Goal: Task Accomplishment & Management: Manage account settings

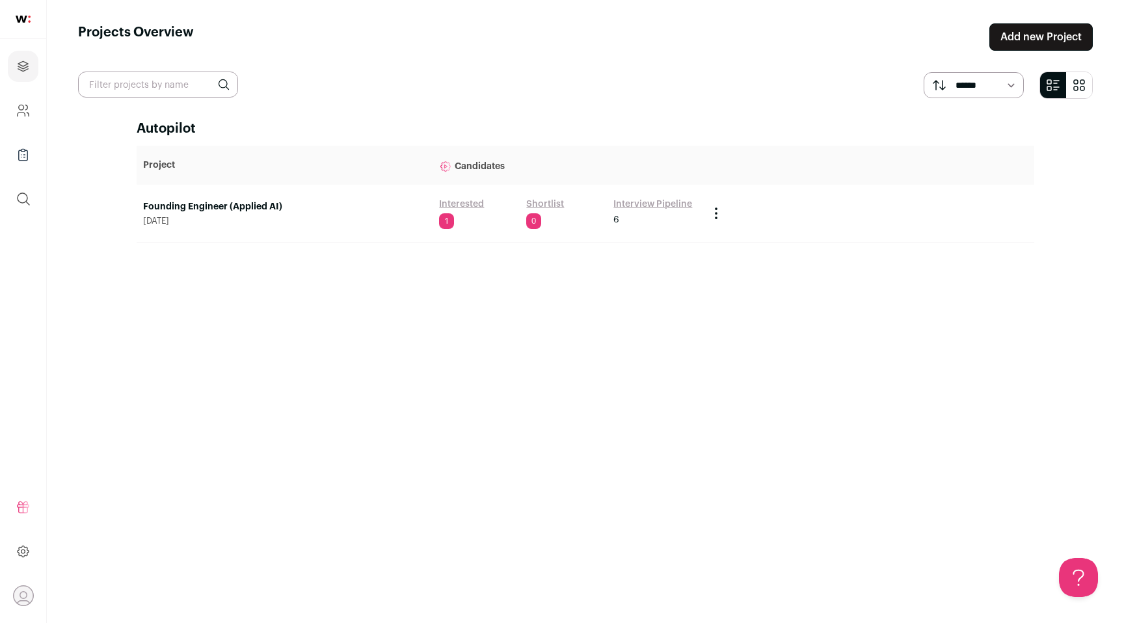
click at [239, 197] on td "Founding Engineer (Applied AI) [DATE]" at bounding box center [285, 214] width 296 height 58
click at [232, 206] on link "Founding Engineer (Applied AI)" at bounding box center [284, 206] width 283 height 13
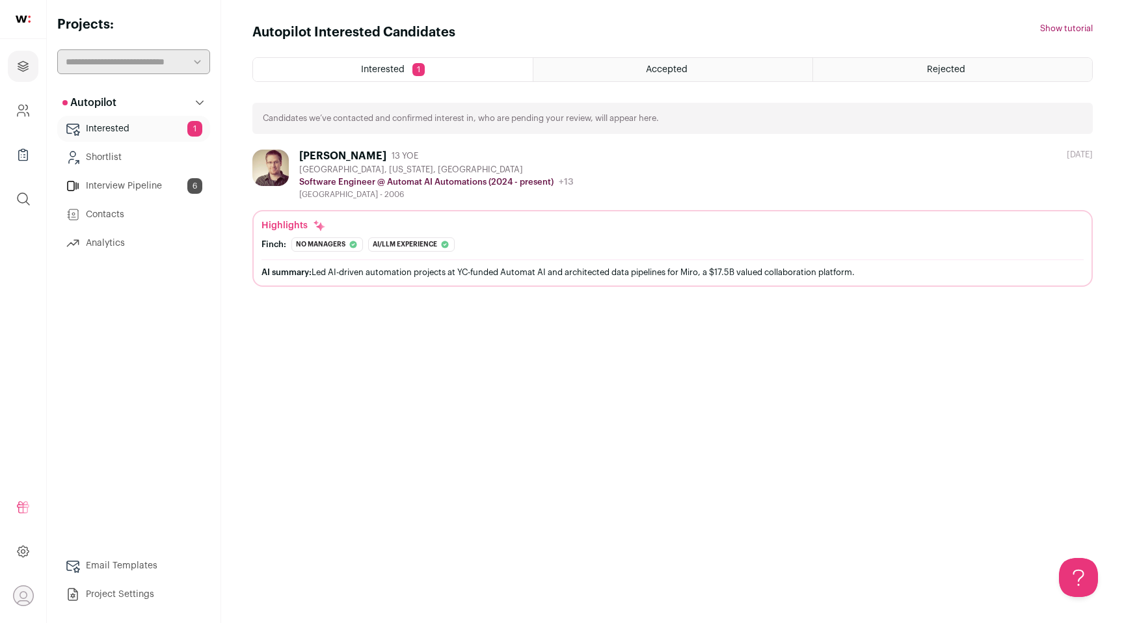
click at [648, 66] on span "Accepted" at bounding box center [667, 69] width 42 height 9
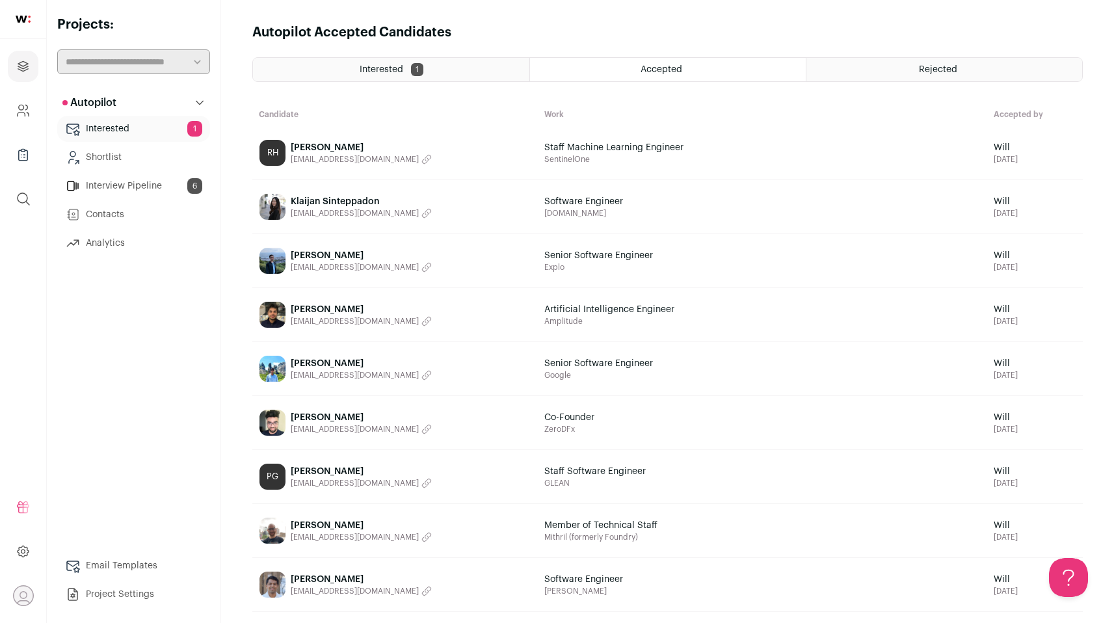
click at [319, 144] on span "[PERSON_NAME]" at bounding box center [361, 147] width 141 height 13
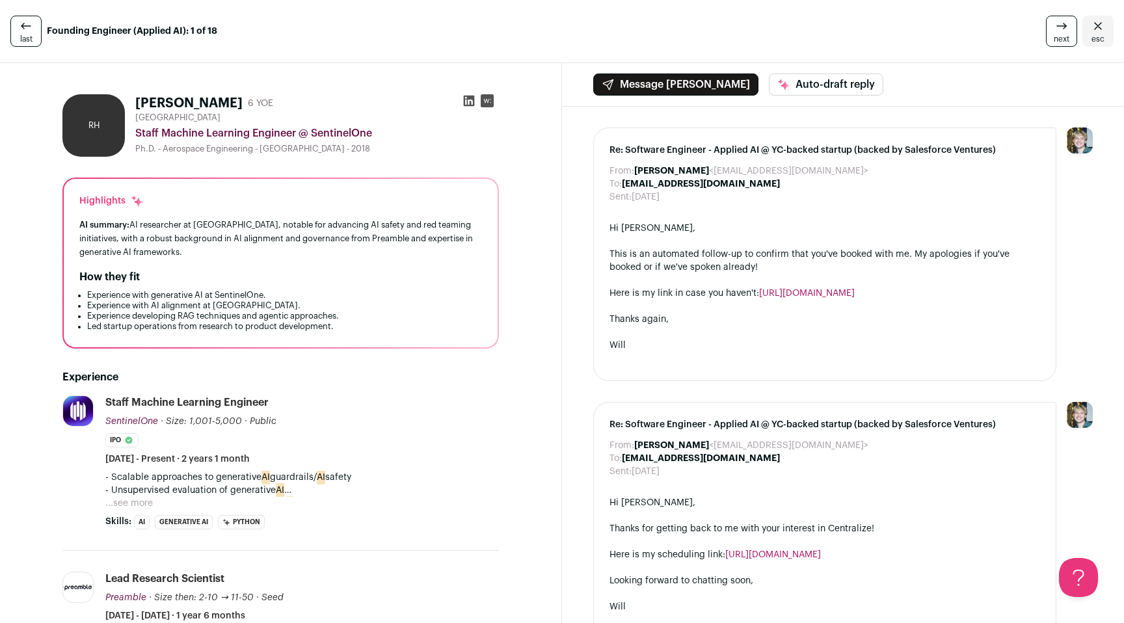
click at [398, 275] on div "How they fit" at bounding box center [280, 277] width 403 height 16
click at [467, 96] on icon at bounding box center [469, 101] width 11 height 11
click at [642, 284] on div at bounding box center [824, 280] width 431 height 13
click at [613, 284] on div at bounding box center [824, 280] width 431 height 13
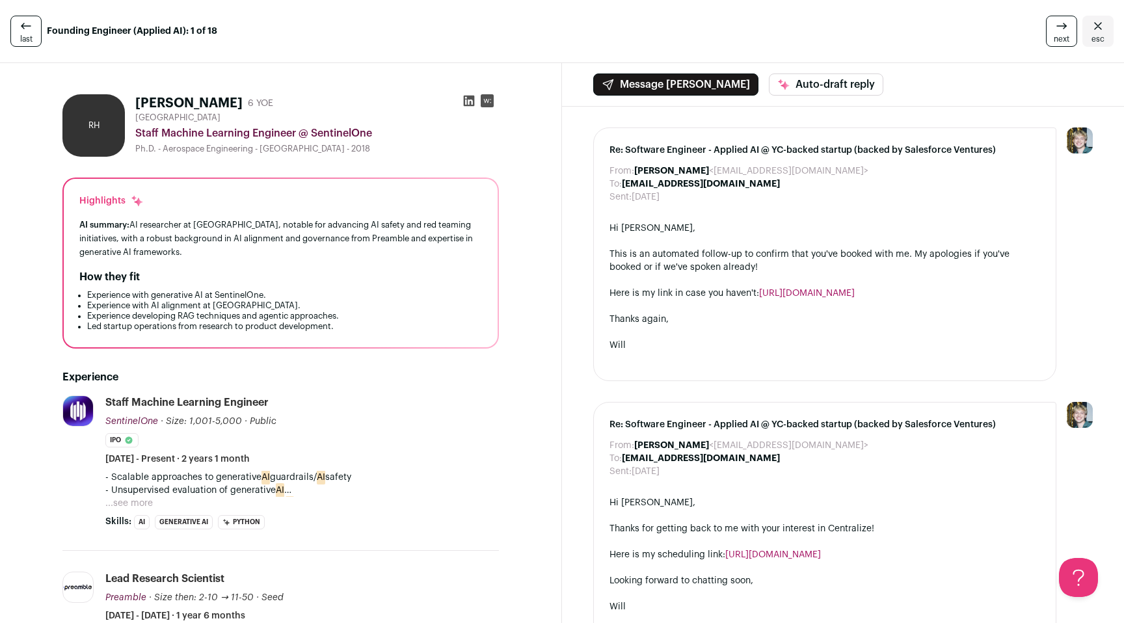
click at [613, 284] on div at bounding box center [824, 280] width 431 height 13
click at [614, 287] on div "Here is my link in case you haven't: [URL][DOMAIN_NAME]" at bounding box center [824, 293] width 431 height 13
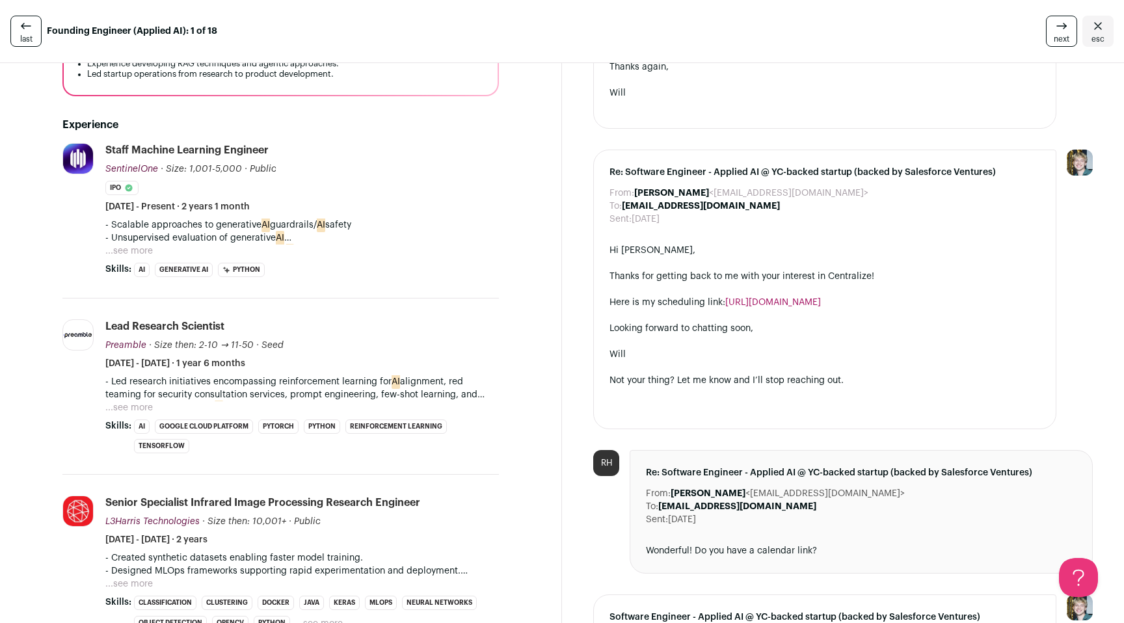
scroll to position [253, 0]
click at [148, 247] on button "...see more" at bounding box center [128, 250] width 47 height 13
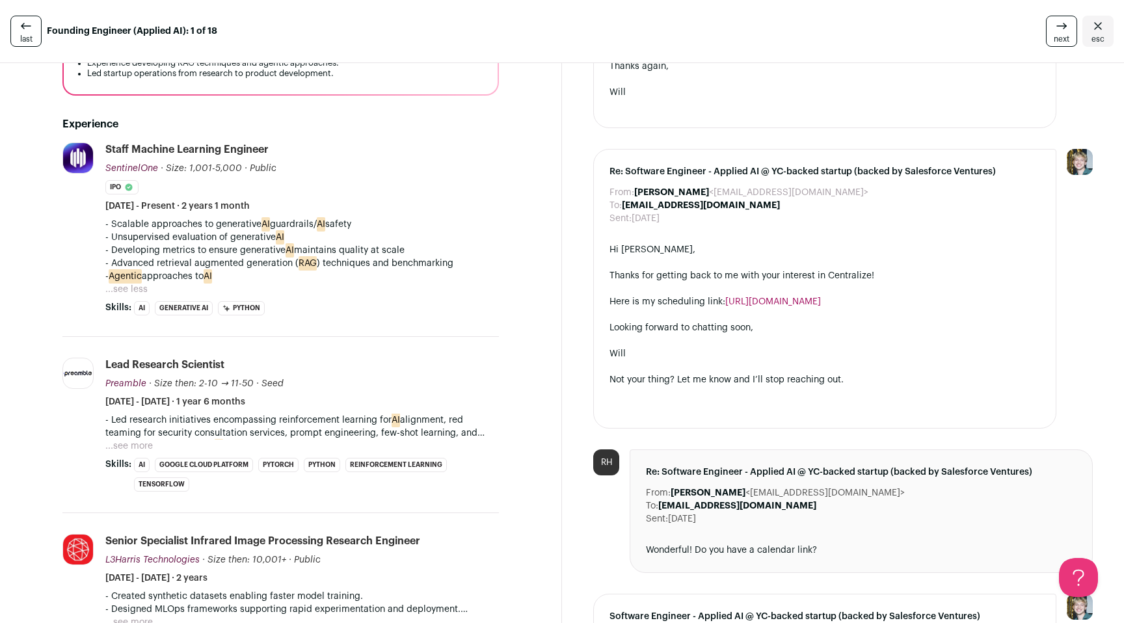
click at [386, 248] on p "- Developing metrics to ensure generative AI maintains quality at scale" at bounding box center [301, 250] width 393 height 13
click at [365, 260] on p "- Advanced retrieval augmented generation ( RAG ) techniques and benchmarking" at bounding box center [301, 263] width 393 height 13
click at [421, 268] on p "- Advanced retrieval augmented generation ( RAG ) techniques and benchmarking" at bounding box center [301, 263] width 393 height 13
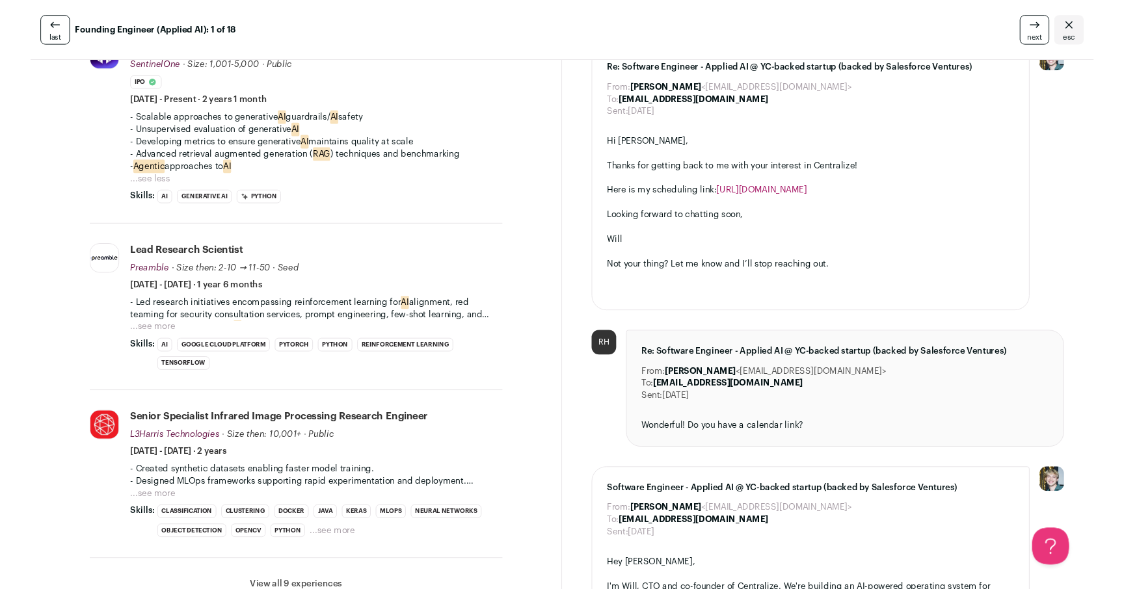
scroll to position [0, 0]
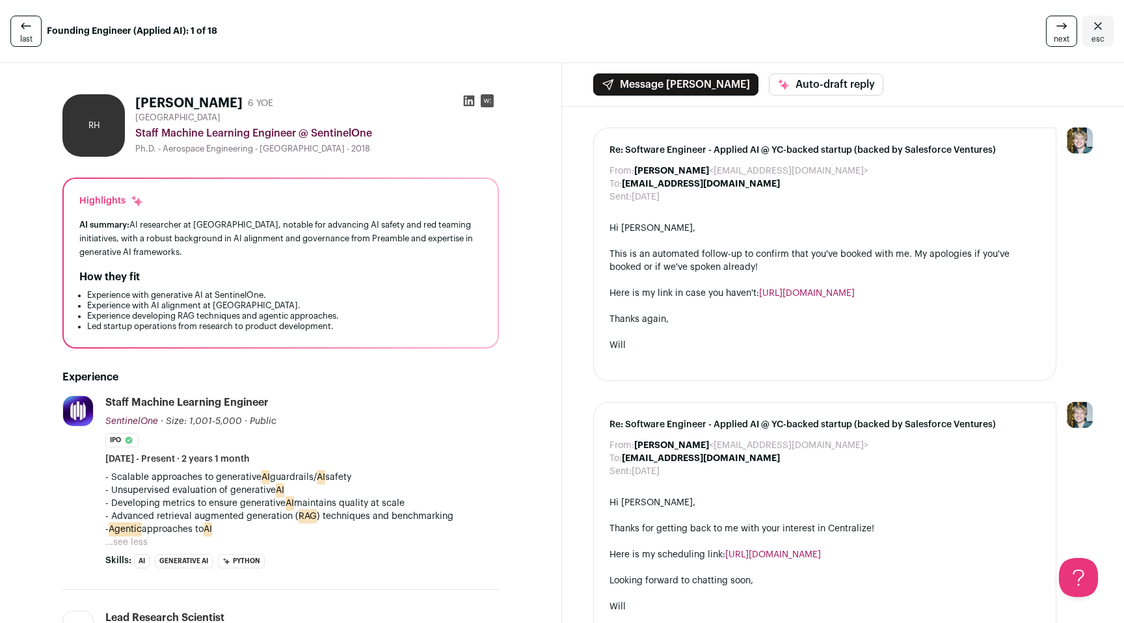
click at [351, 271] on div "How they fit" at bounding box center [280, 277] width 403 height 16
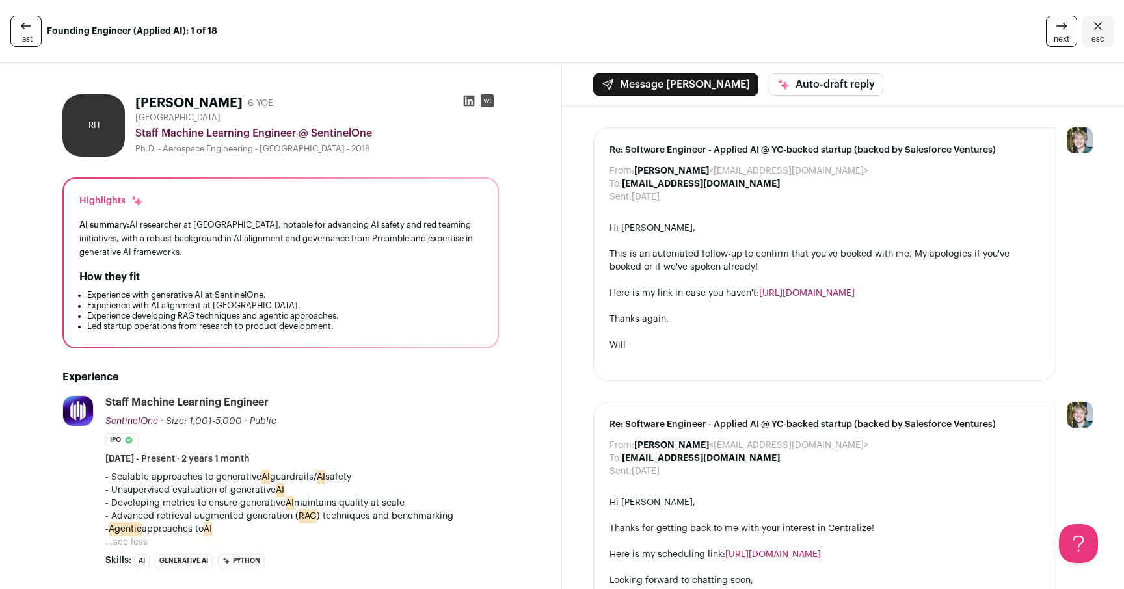
click at [392, 298] on li "Experience with generative AI at SentinelOne." at bounding box center [284, 295] width 395 height 10
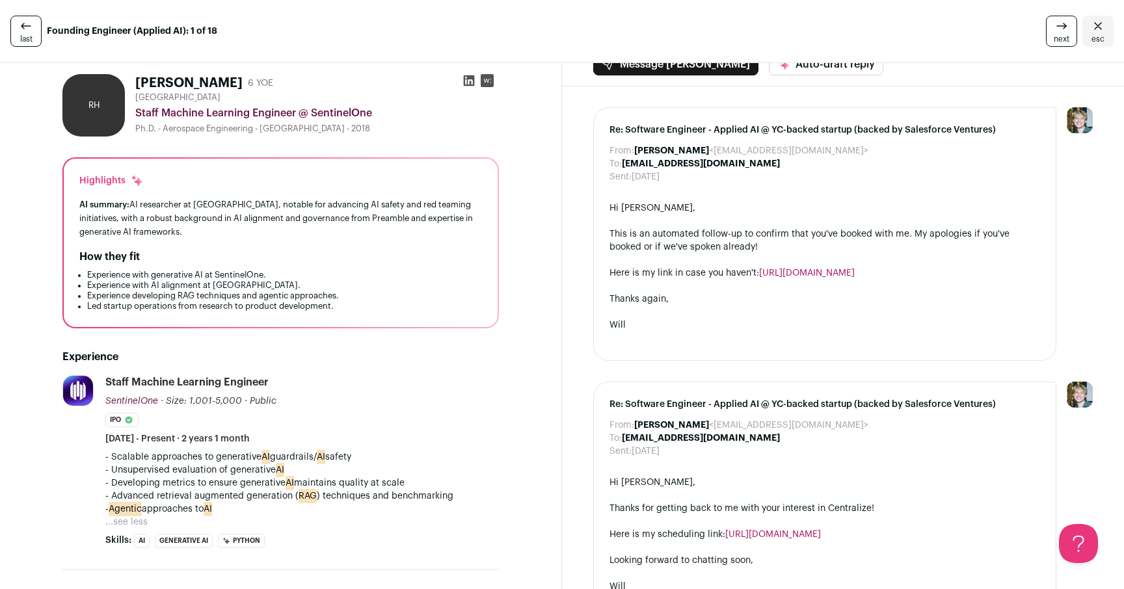
scroll to position [23, 0]
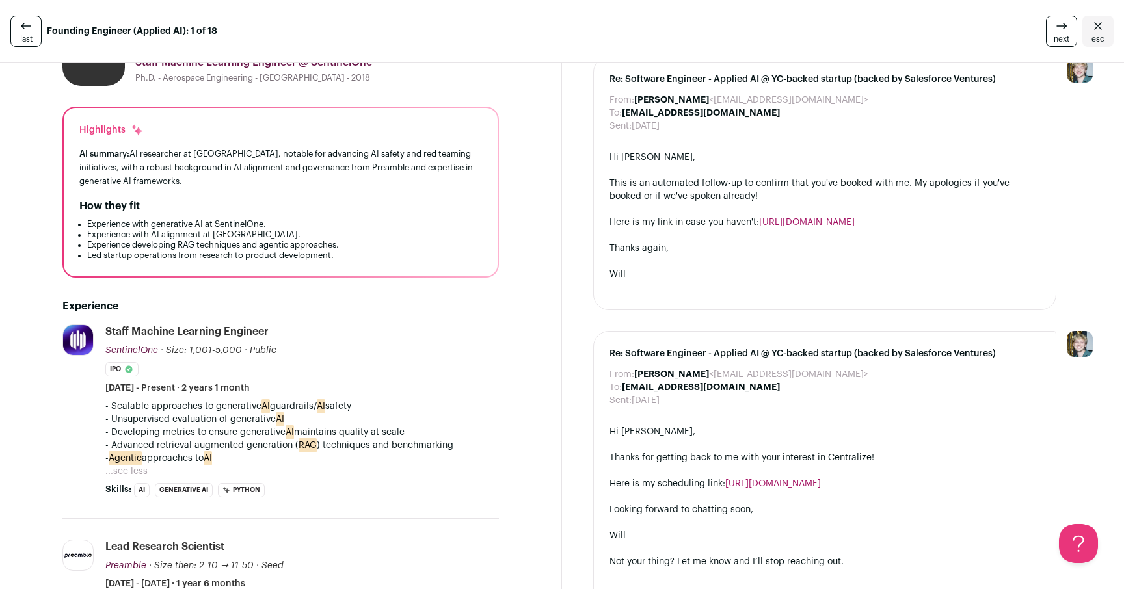
scroll to position [111, 0]
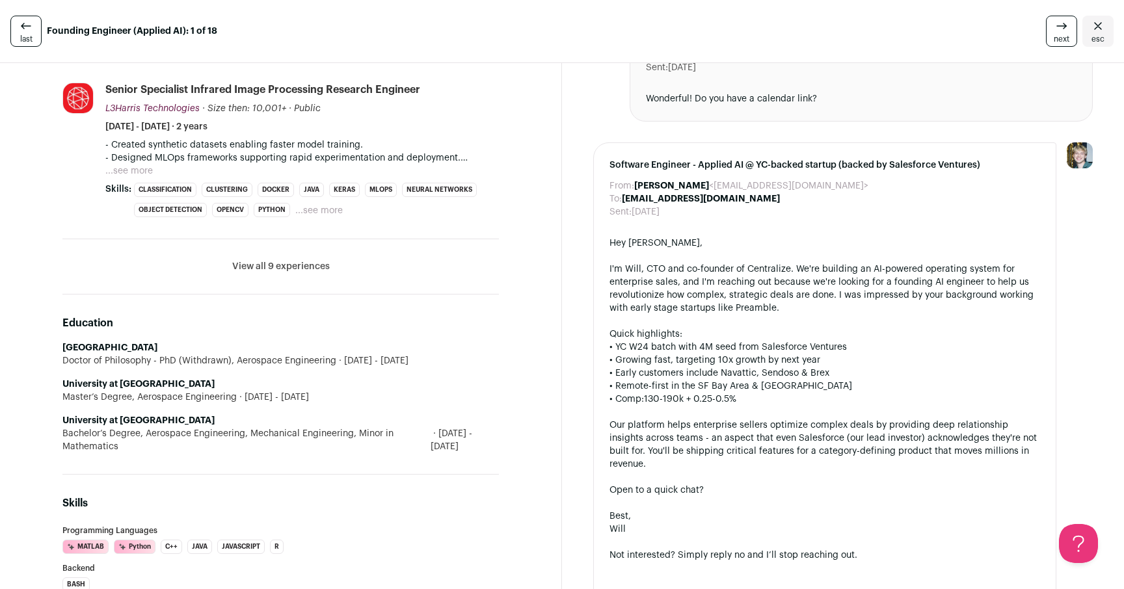
scroll to position [726, 0]
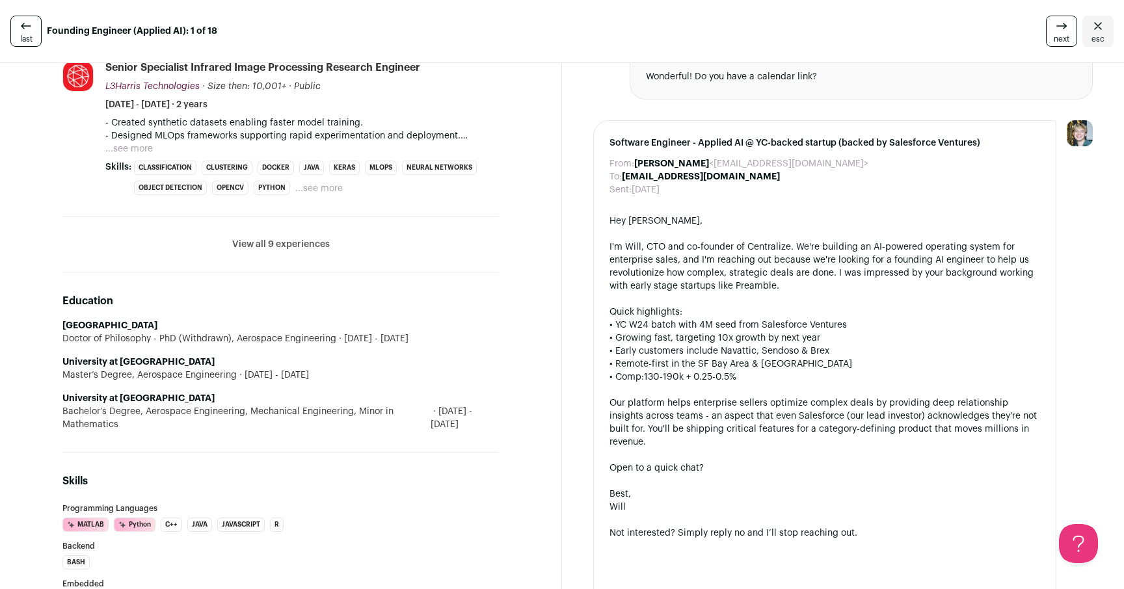
click at [562, 392] on div "From: [PERSON_NAME] <[EMAIL_ADDRESS][DOMAIN_NAME]> To: [PERSON_NAME] <[EMAIL_AD…" at bounding box center [843, 30] width 562 height 1301
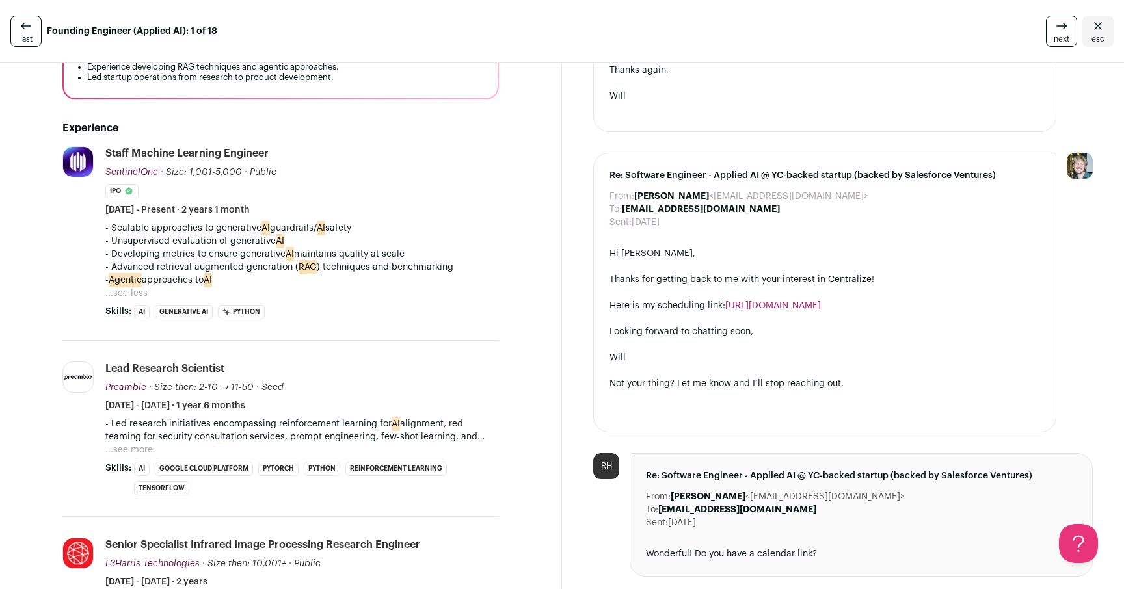
scroll to position [228, 0]
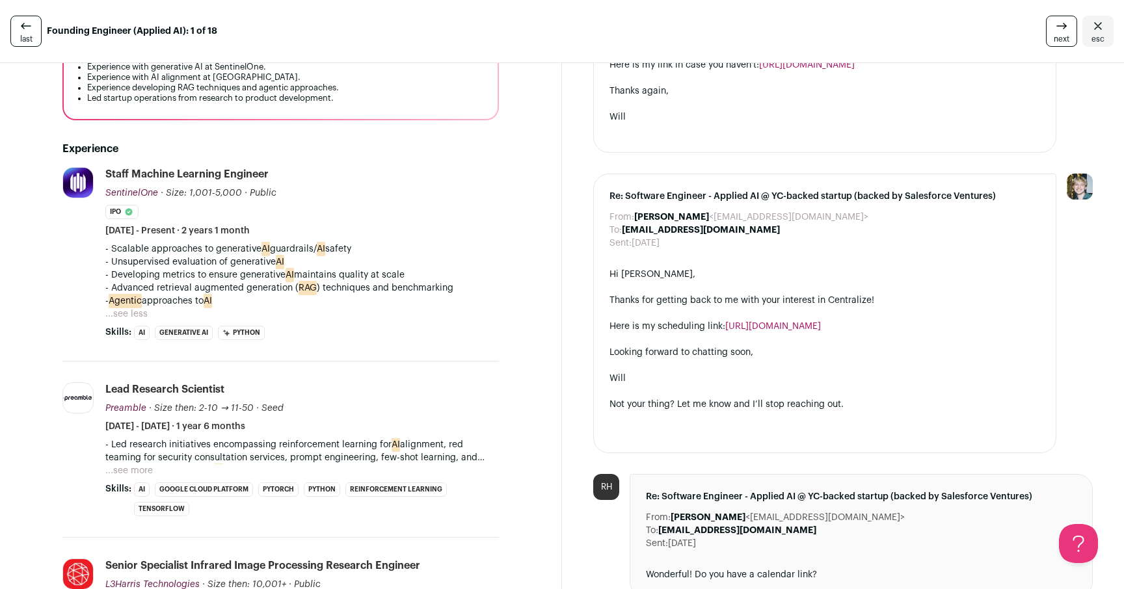
click at [440, 277] on p "- Developing metrics to ensure generative AI maintains quality at scale" at bounding box center [301, 275] width 393 height 13
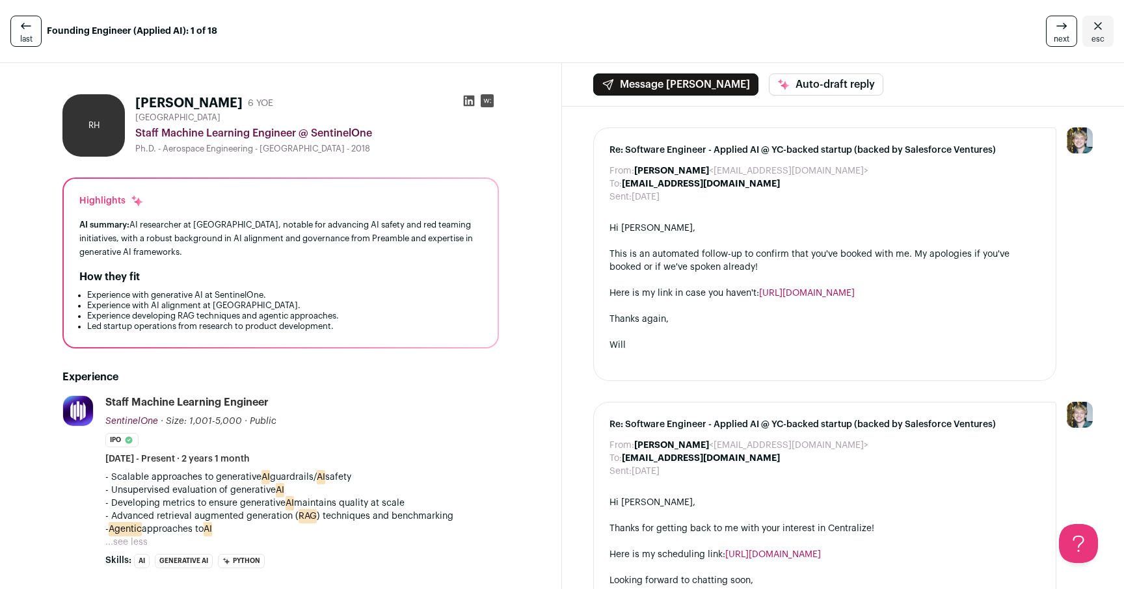
click at [429, 249] on div "AI summary: AI researcher at [GEOGRAPHIC_DATA], notable for advancing AI safety…" at bounding box center [280, 238] width 403 height 41
